Goal: Obtain resource: Download file/media

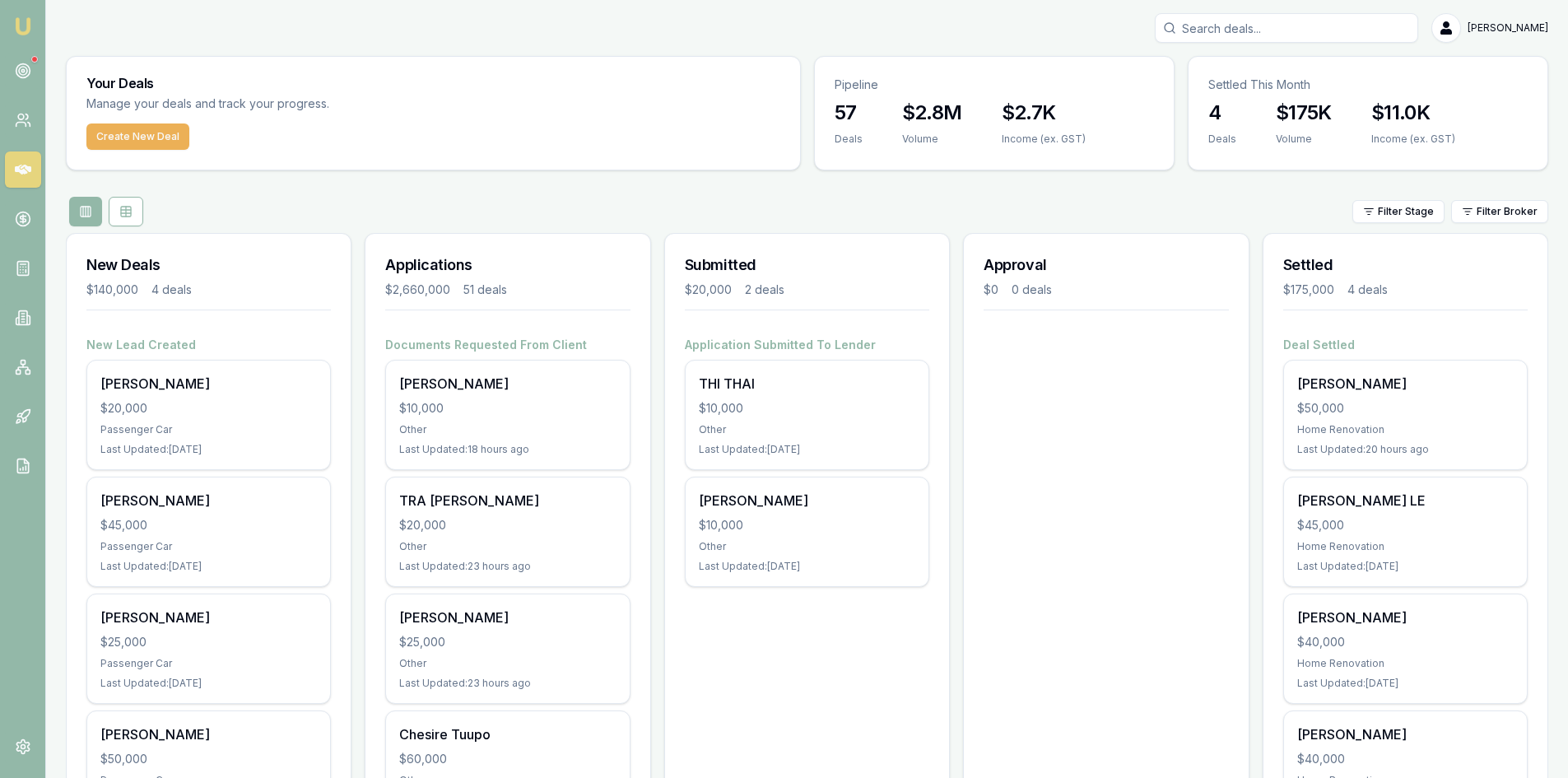
scroll to position [82, 0]
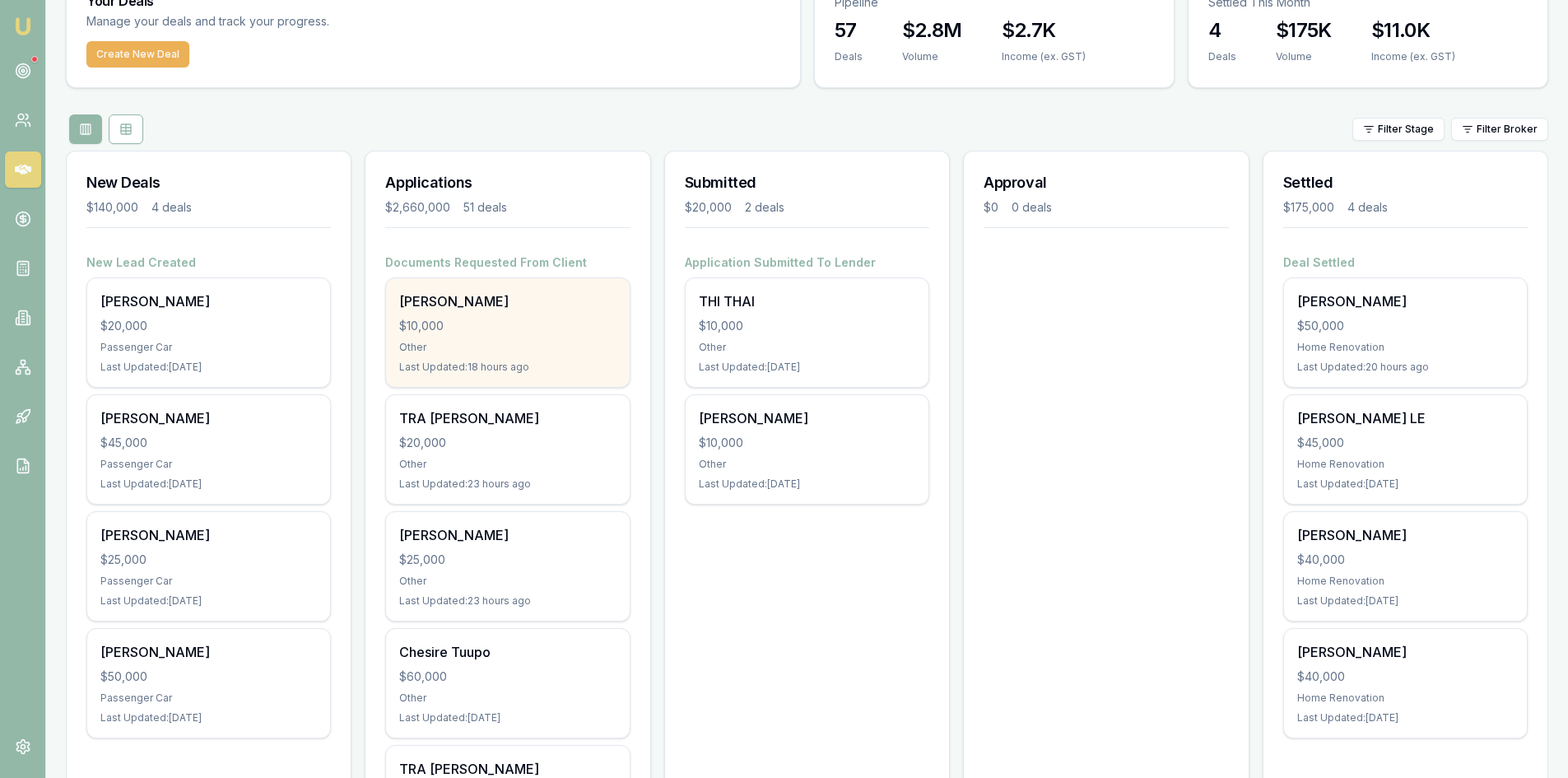
click at [477, 339] on div "gloria Utai $10,000 Other Last Updated: 18 hours ago" at bounding box center [507, 332] width 243 height 108
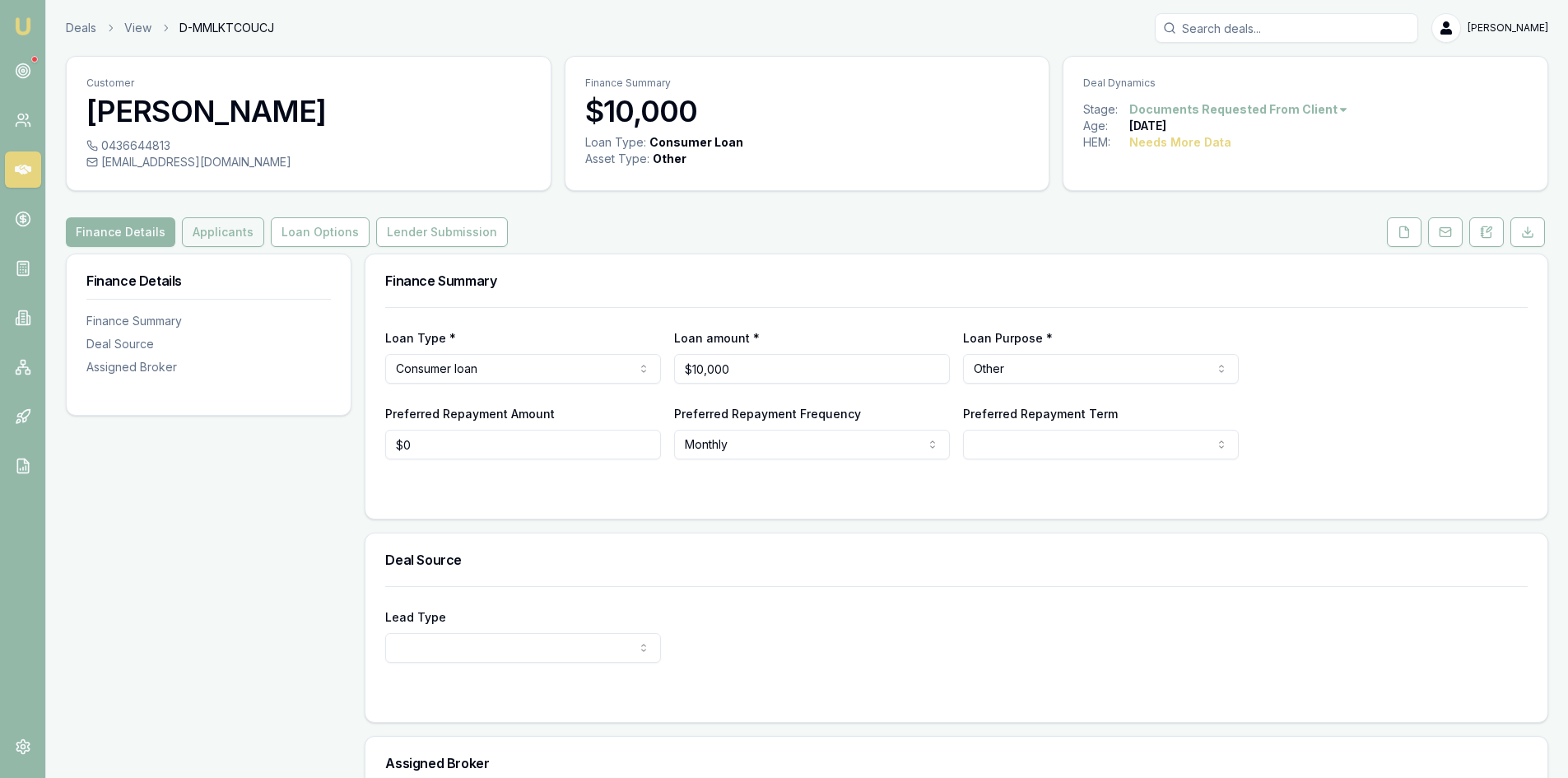
click at [216, 239] on button "Applicants" at bounding box center [223, 232] width 82 height 29
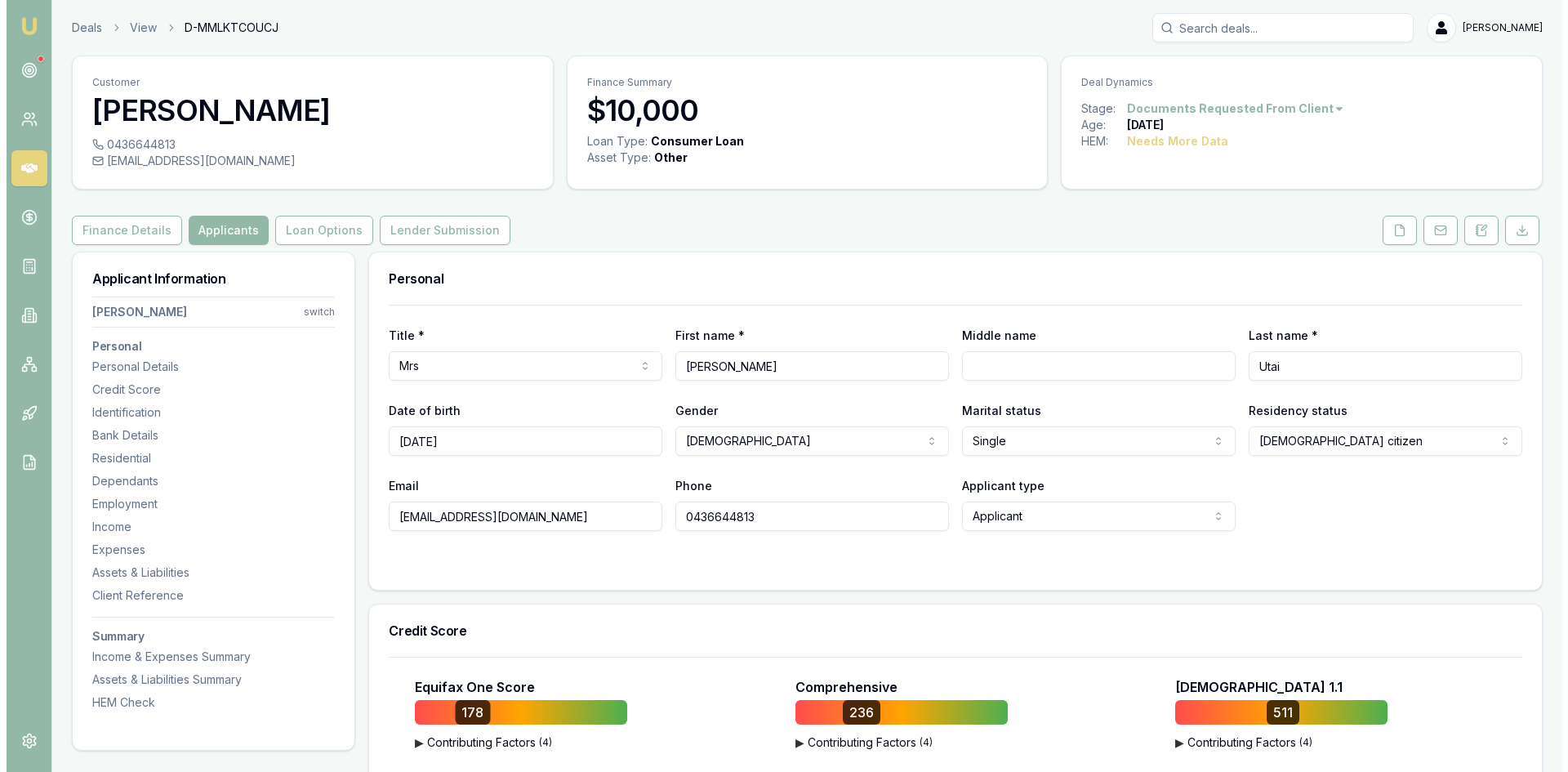
scroll to position [408, 0]
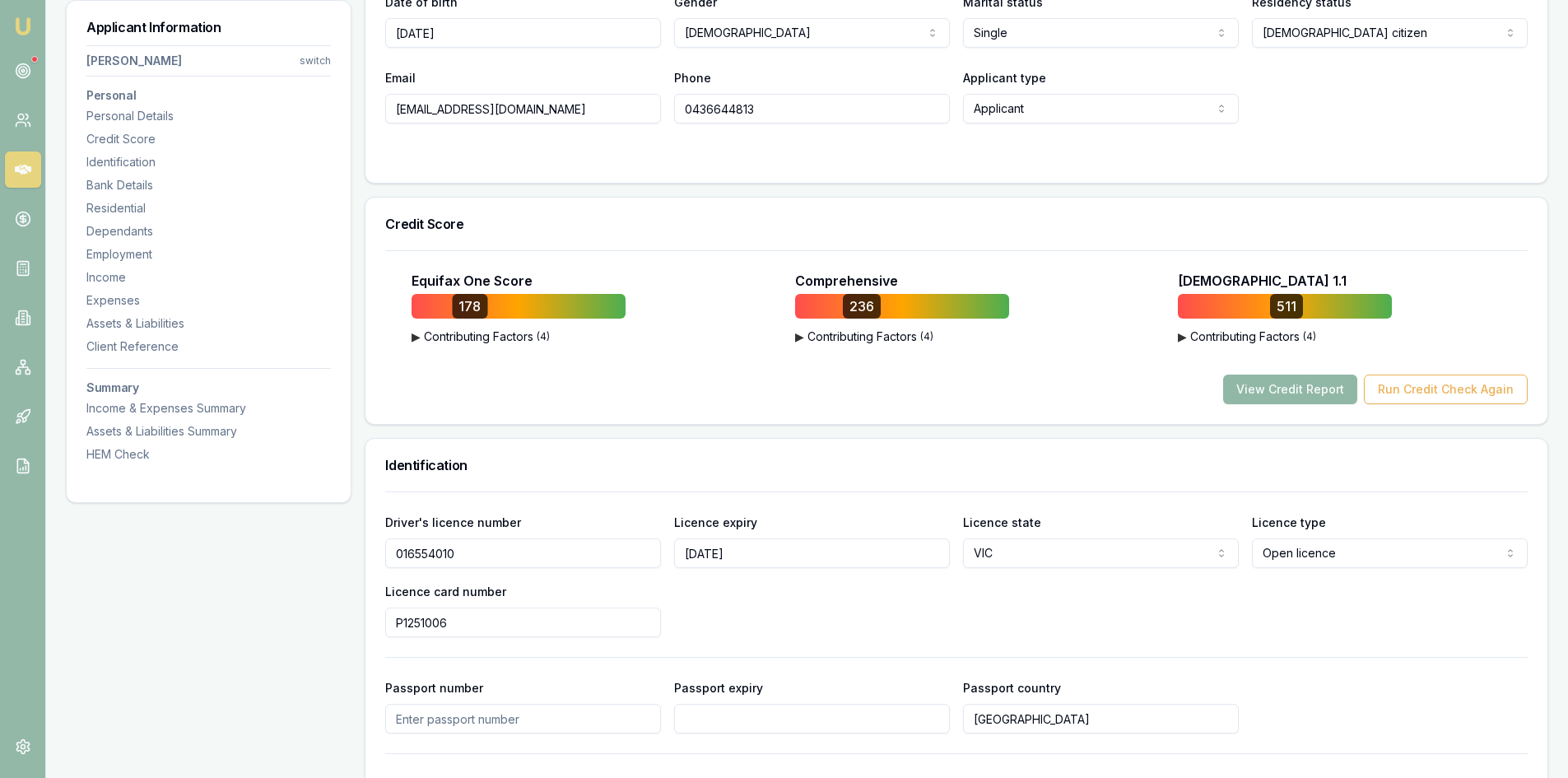
click at [1269, 399] on button "View Credit Report" at bounding box center [1290, 389] width 134 height 29
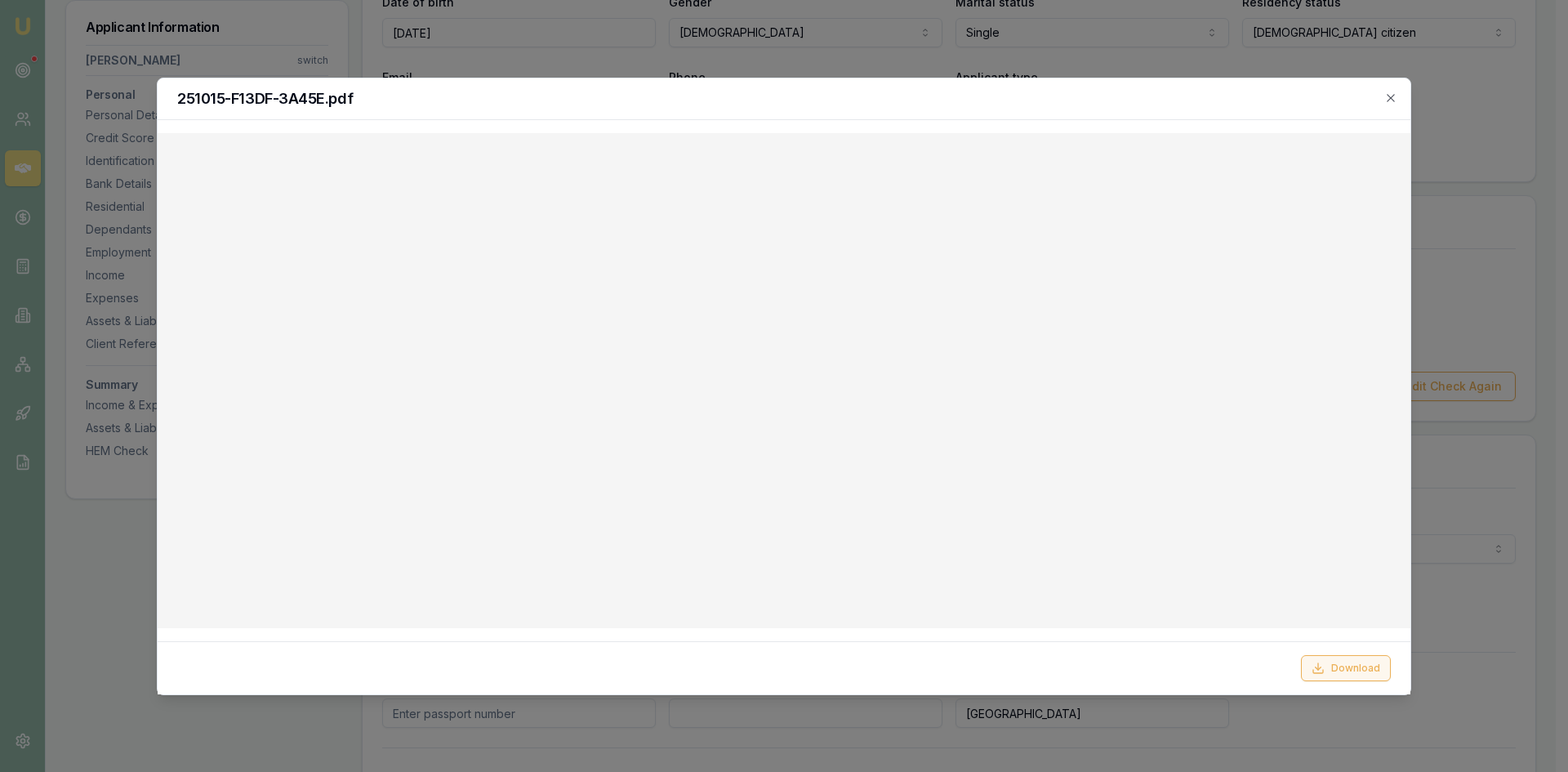
click at [1348, 668] on button "Download" at bounding box center [1346, 668] width 90 height 26
